Goal: Information Seeking & Learning: Learn about a topic

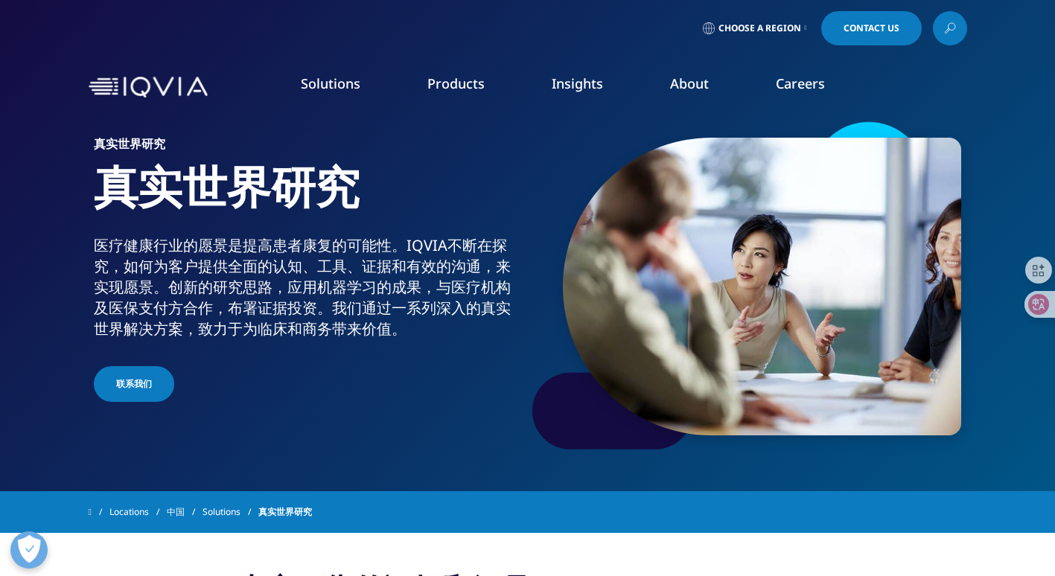
click at [127, 277] on link "Human Data Science Cloud" at bounding box center [106, 276] width 138 height 15
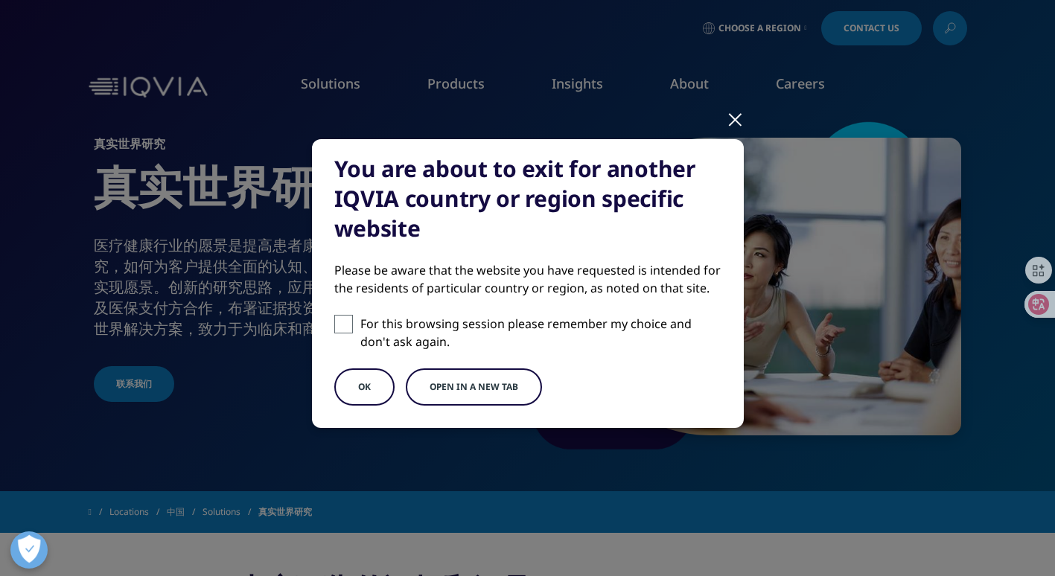
click at [354, 383] on button "OK" at bounding box center [364, 386] width 60 height 37
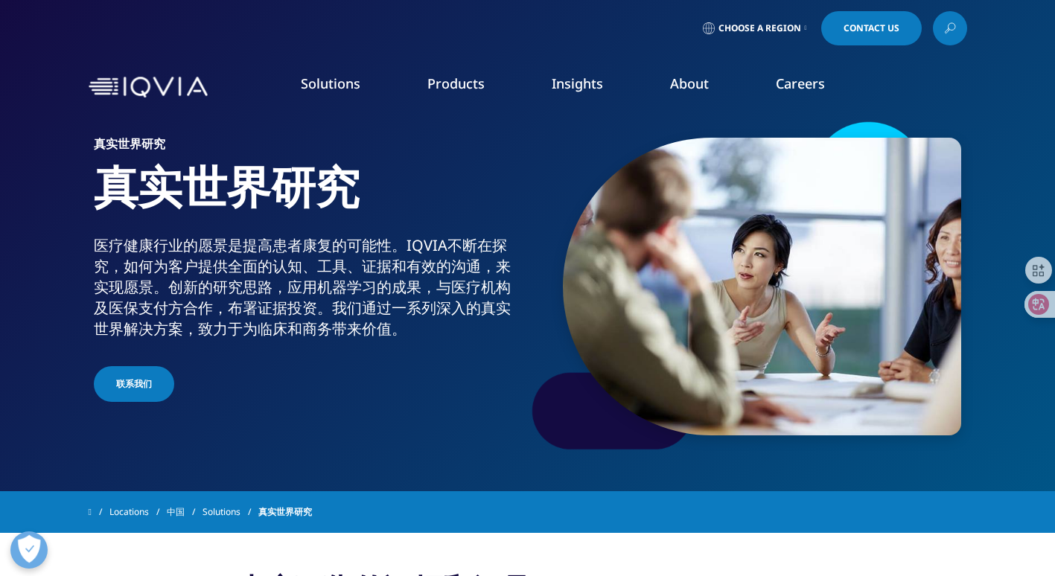
click at [145, 279] on link "Human Data Science Cloud" at bounding box center [106, 276] width 138 height 15
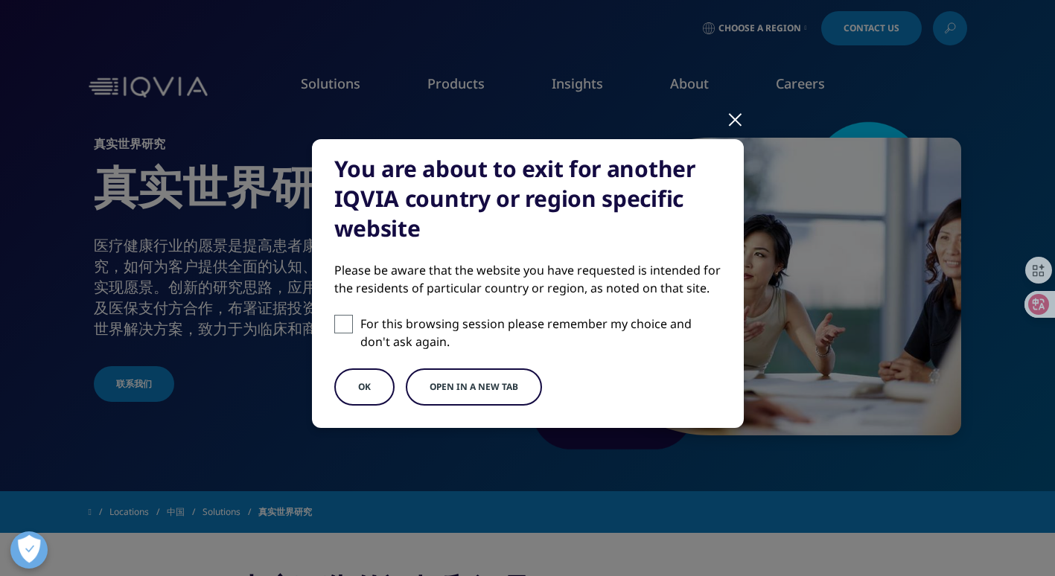
click at [342, 319] on span at bounding box center [343, 324] width 19 height 19
click at [342, 319] on input "For this browsing session please remember my choice and don't ask again." at bounding box center [343, 324] width 19 height 19
checkbox input "true"
click at [363, 380] on button "OK" at bounding box center [364, 386] width 60 height 37
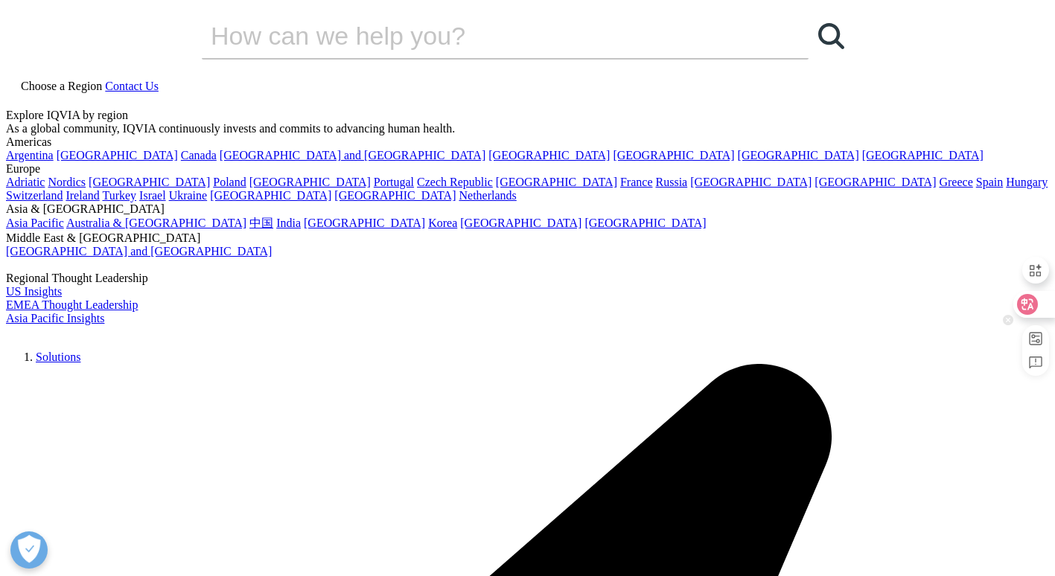
click at [1029, 301] on icon at bounding box center [1027, 304] width 15 height 15
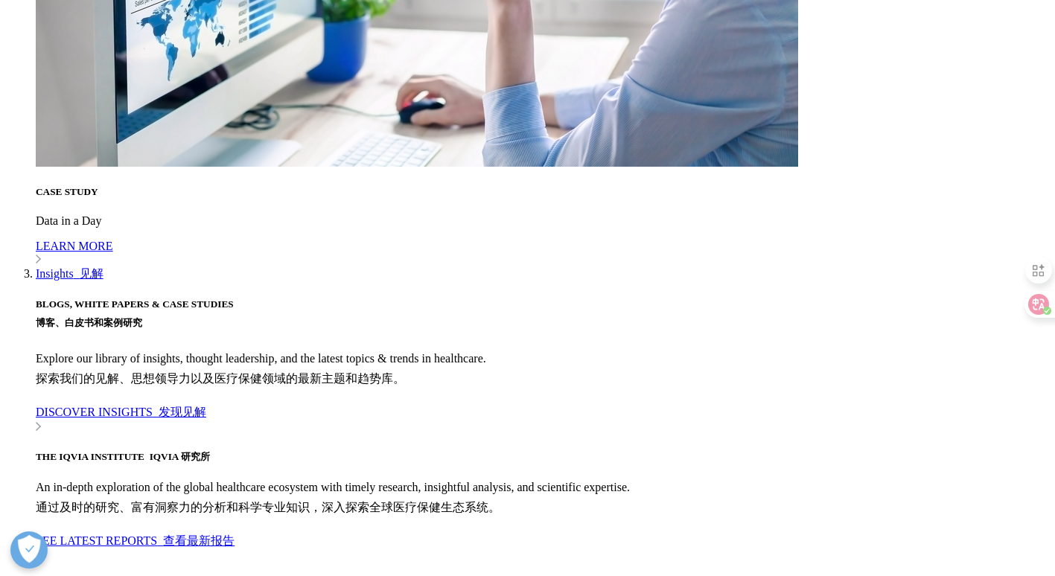
scroll to position [3821, 0]
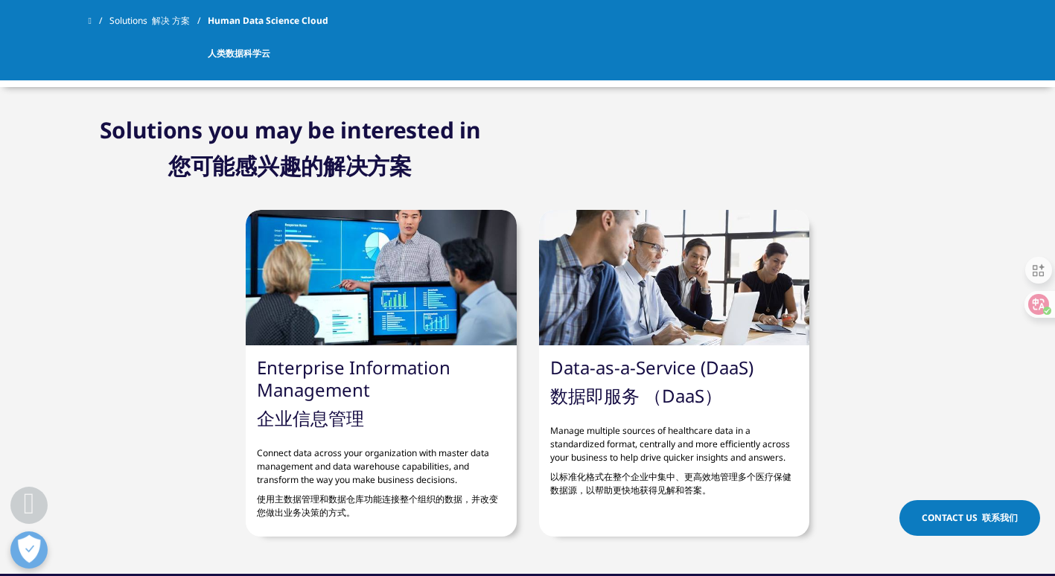
click at [669, 367] on link "Data-as-a-Service (DaaS) 数据即服务 （DaaS）" at bounding box center [651, 381] width 203 height 53
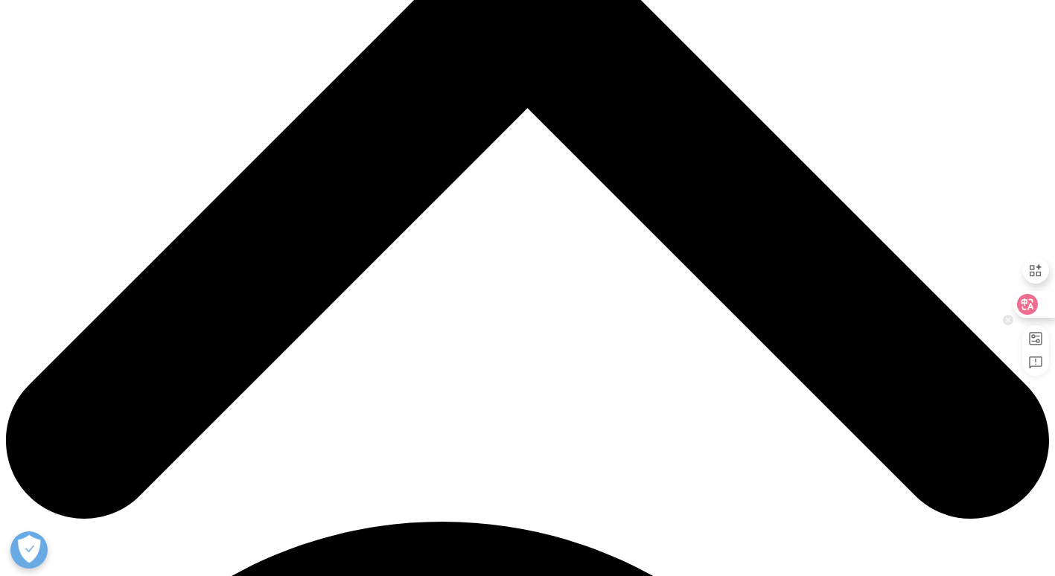
click at [1038, 298] on div at bounding box center [1033, 304] width 40 height 27
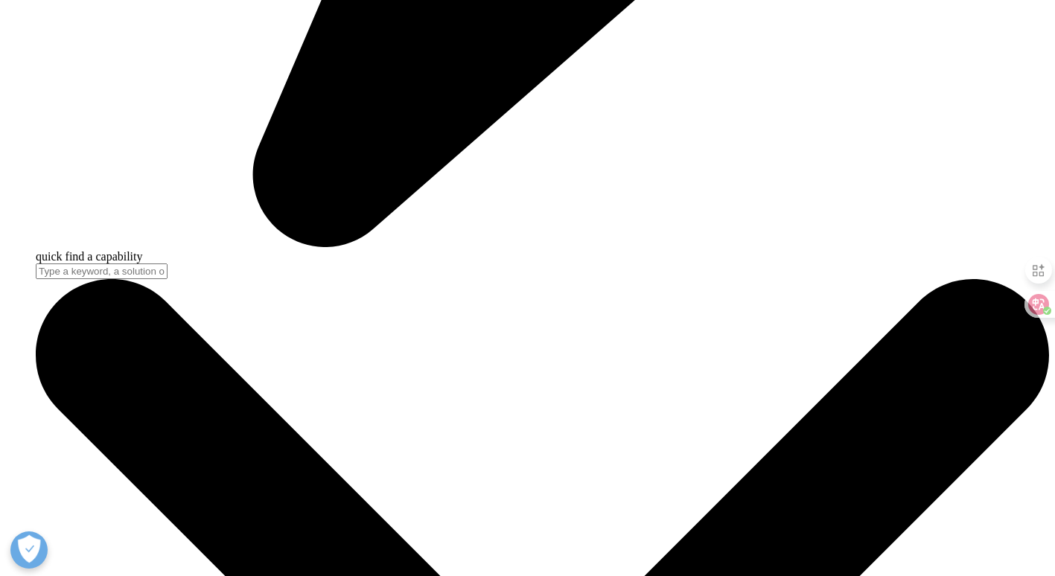
scroll to position [4640, 0]
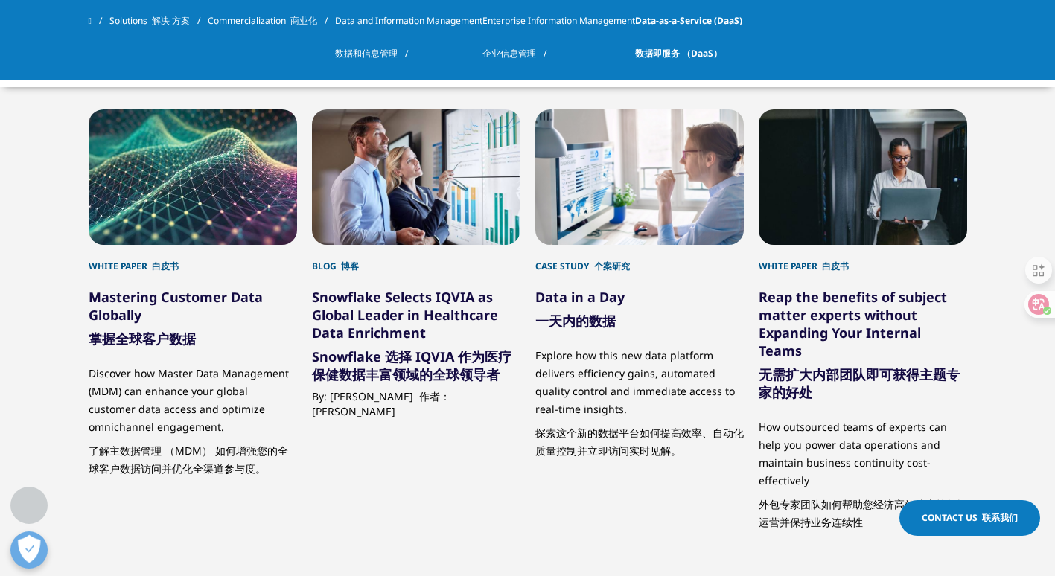
click at [159, 294] on link "Mastering Customer Data Globally 掌握全球客户数据" at bounding box center [176, 318] width 174 height 60
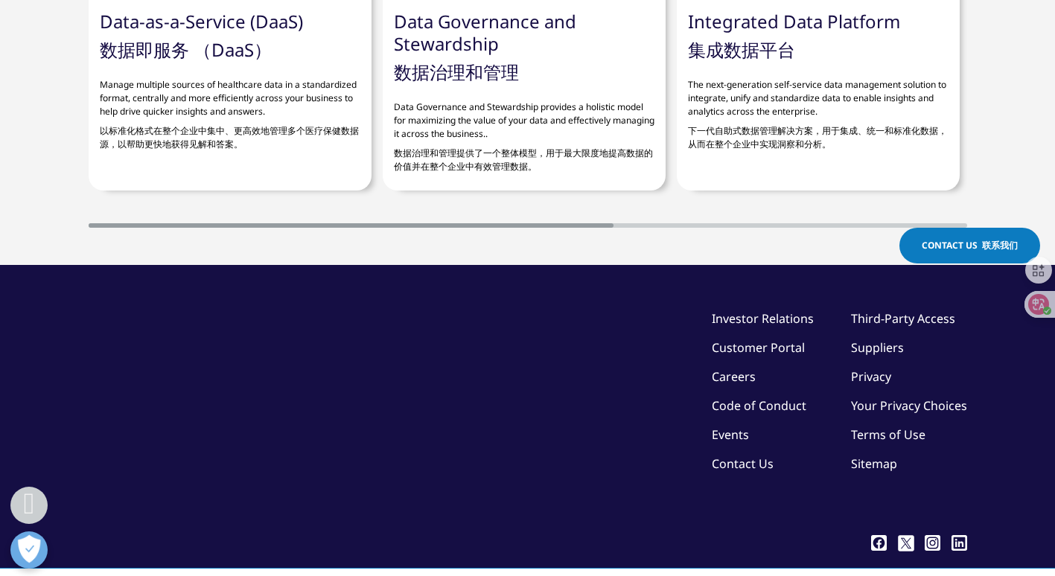
scroll to position [1638, 0]
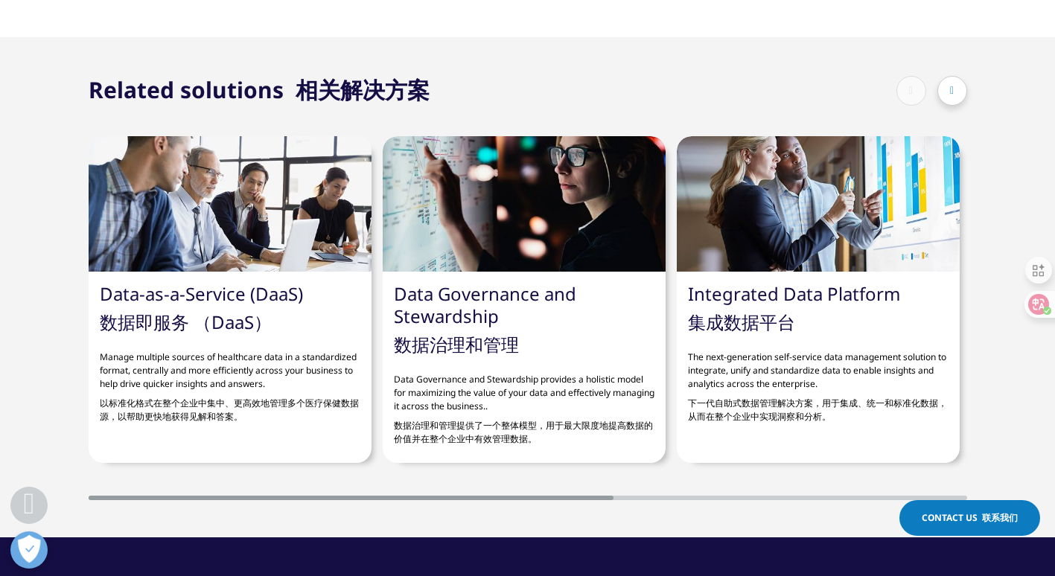
click at [728, 303] on link "Integrated Data Platform 集成数据平台" at bounding box center [794, 307] width 212 height 53
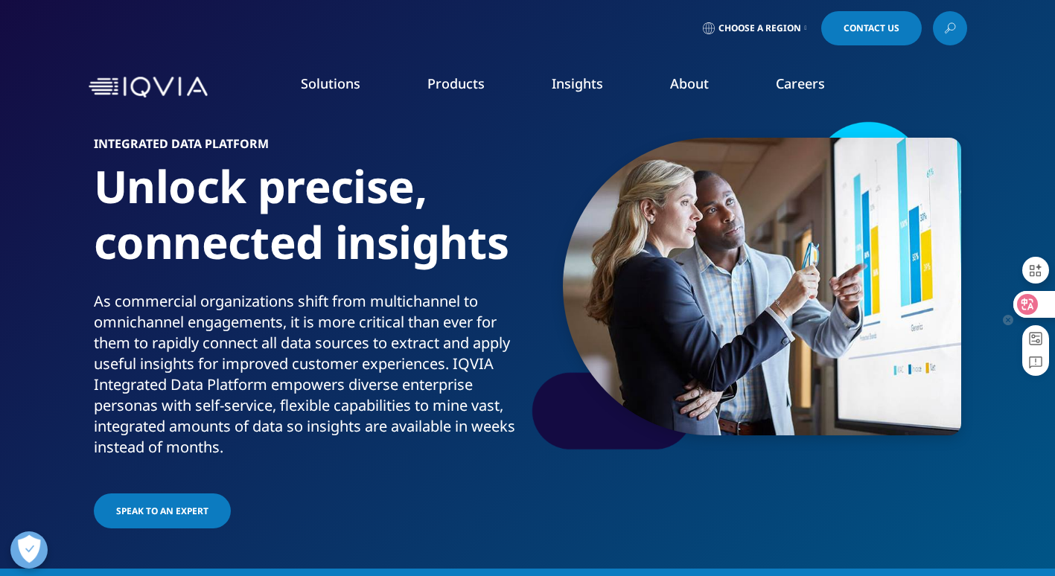
click at [1050, 308] on div at bounding box center [1033, 304] width 40 height 27
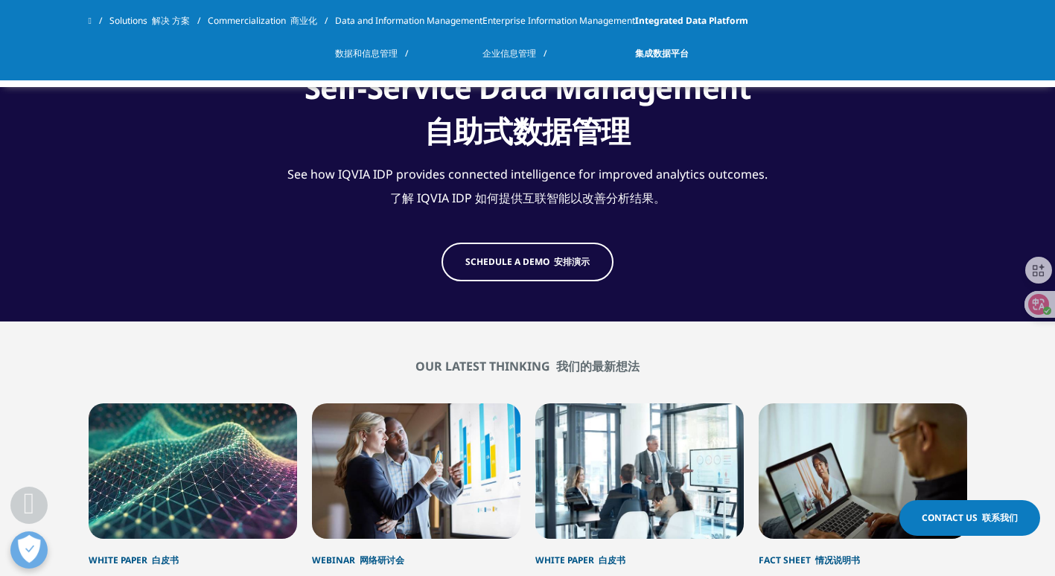
scroll to position [2729, 0]
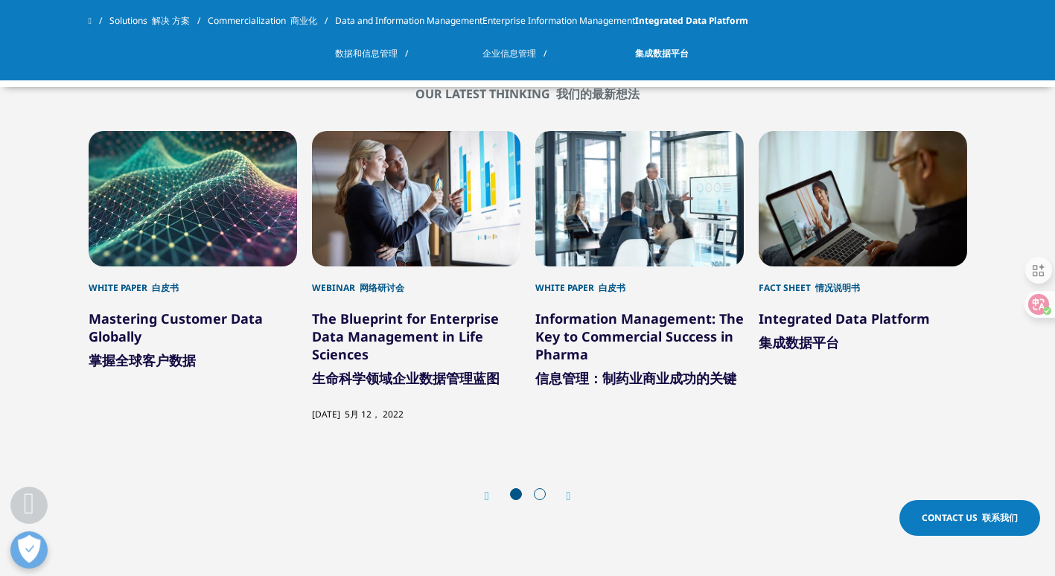
click at [159, 313] on link "Mastering Customer Data Globally 掌握全球客户数据" at bounding box center [176, 340] width 174 height 60
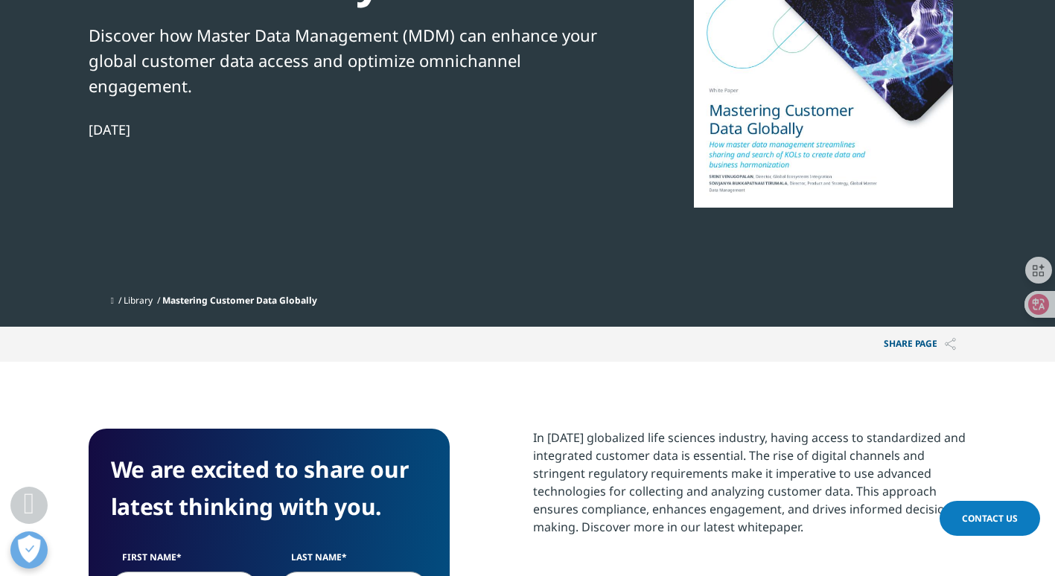
scroll to position [546, 0]
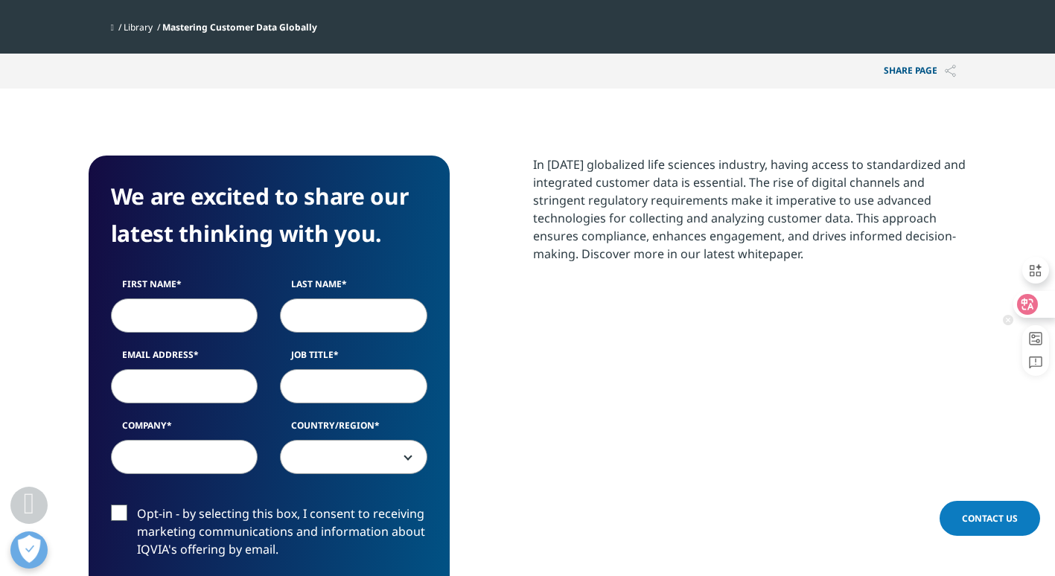
click at [1035, 306] on icon at bounding box center [1027, 304] width 21 height 21
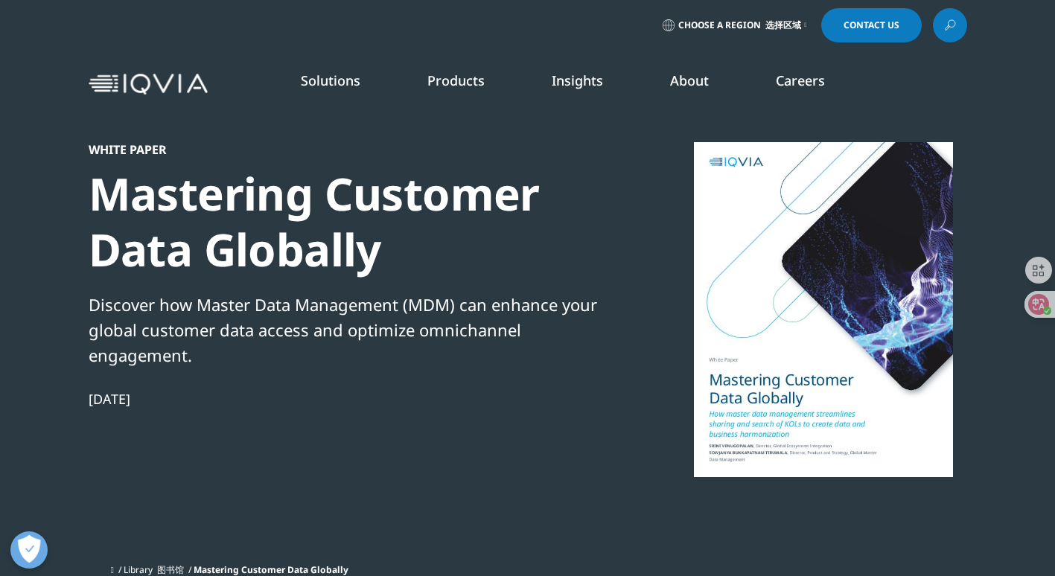
scroll to position [0, 0]
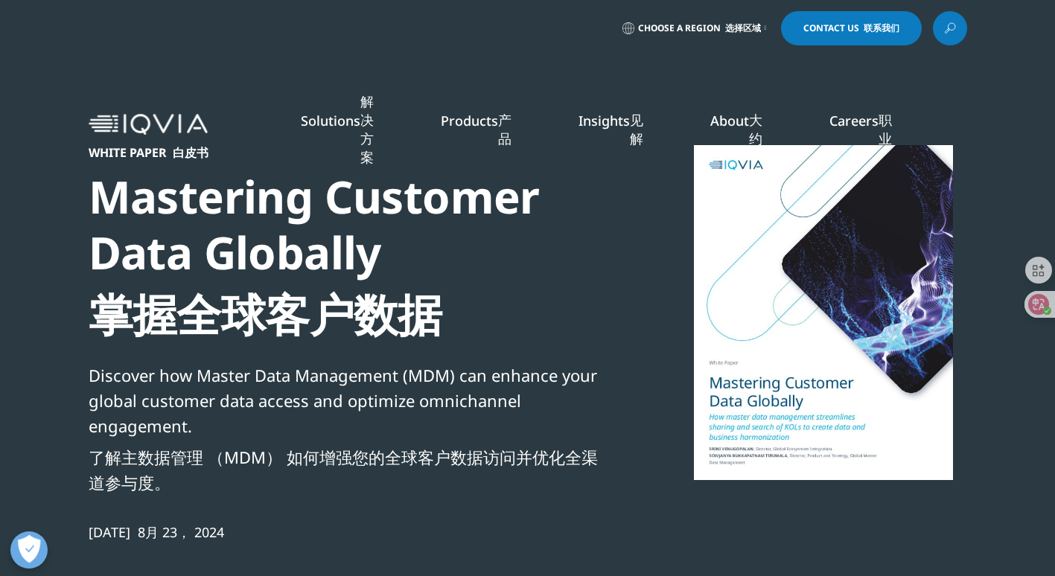
click at [121, 268] on link "Real World Evidence 真实世界证据" at bounding box center [125, 271] width 177 height 16
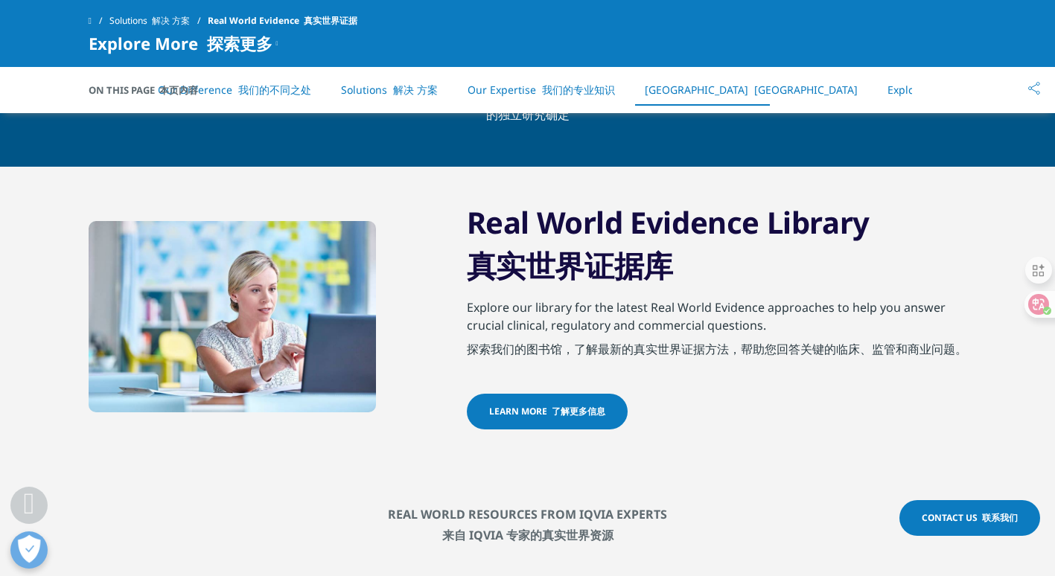
scroll to position [2729, 0]
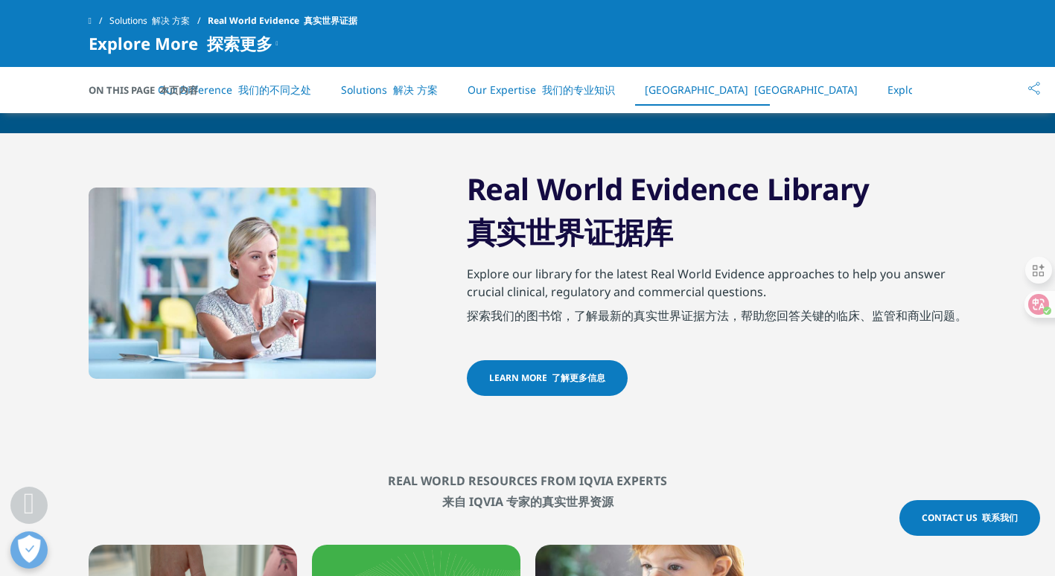
click at [567, 384] on font "了解更多信息" at bounding box center [579, 377] width 54 height 13
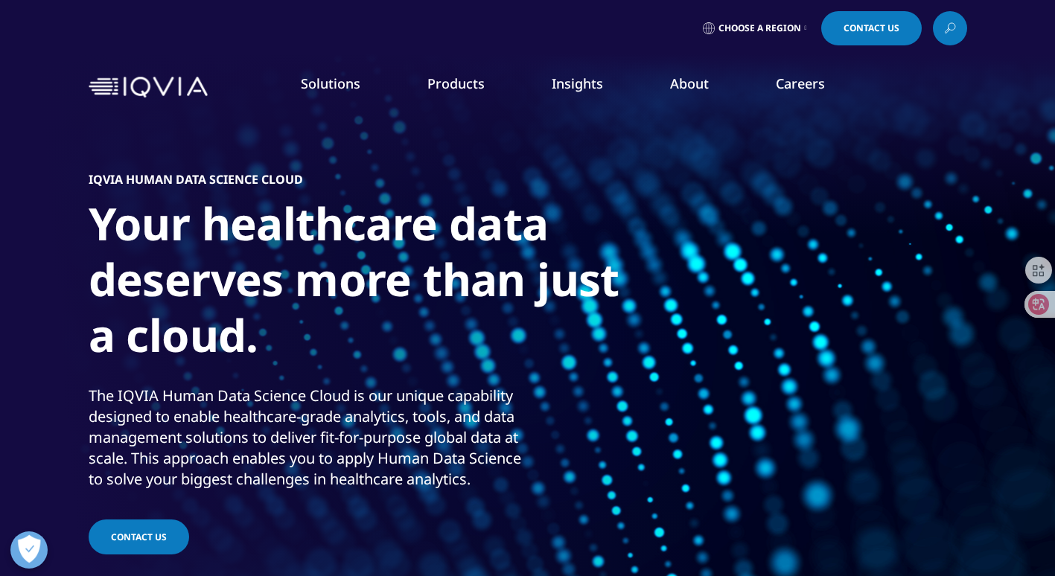
click at [106, 264] on link "Real World Evidence" at bounding box center [89, 268] width 104 height 15
click at [109, 263] on link "Real World Evidence" at bounding box center [89, 268] width 104 height 15
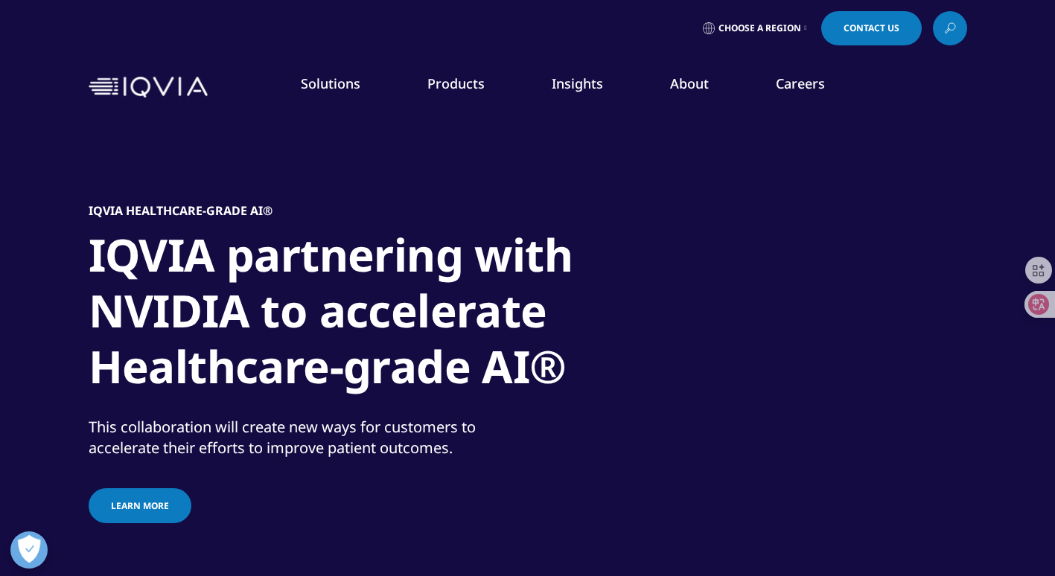
scroll to position [272, 0]
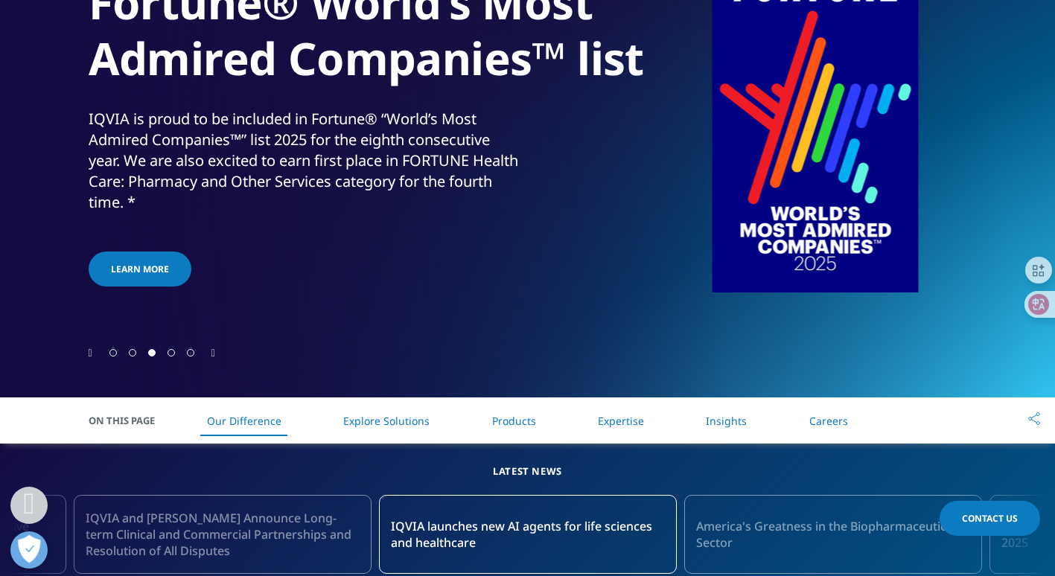
click at [529, 432] on li "Products" at bounding box center [514, 421] width 74 height 44
